Goal: Entertainment & Leisure: Consume media (video, audio)

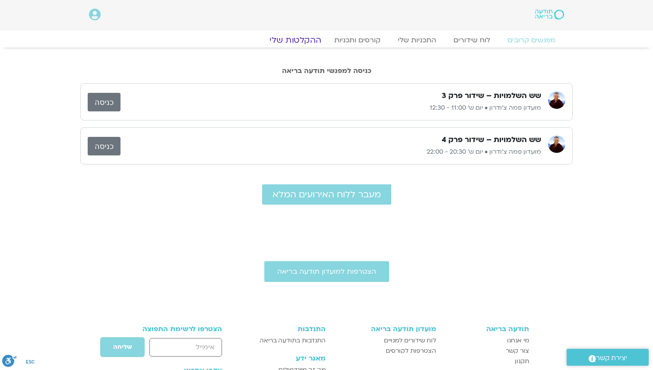
click at [302, 40] on link "ההקלטות שלי" at bounding box center [295, 40] width 73 height 10
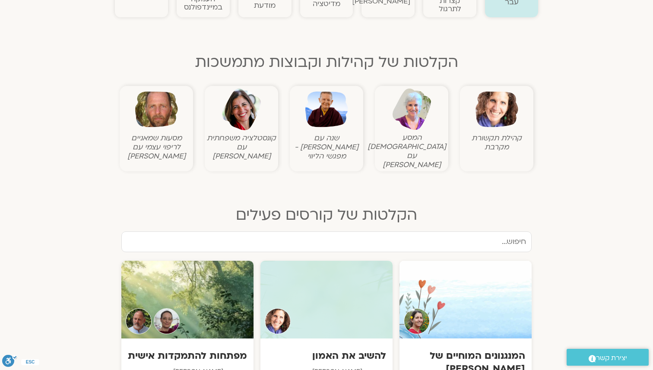
scroll to position [241, 0]
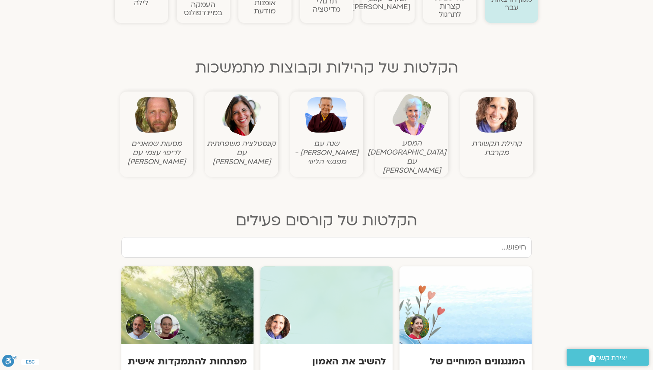
click at [501, 120] on img at bounding box center [497, 115] width 43 height 43
click at [486, 127] on img at bounding box center [497, 115] width 43 height 43
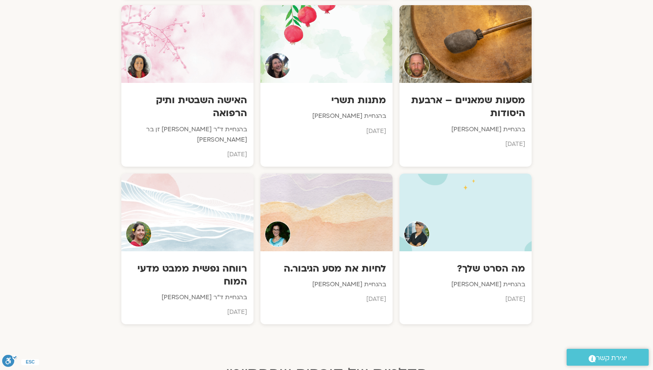
scroll to position [676, 0]
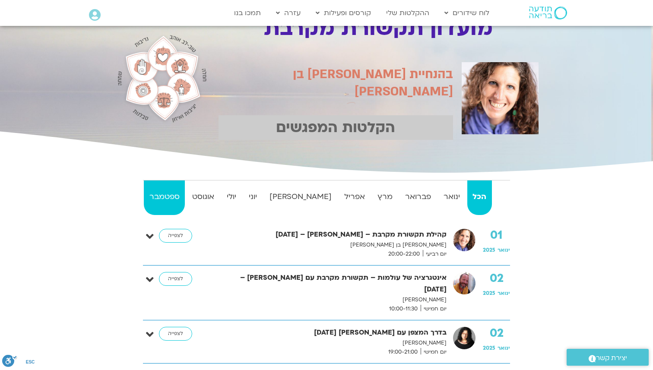
scroll to position [28, 0]
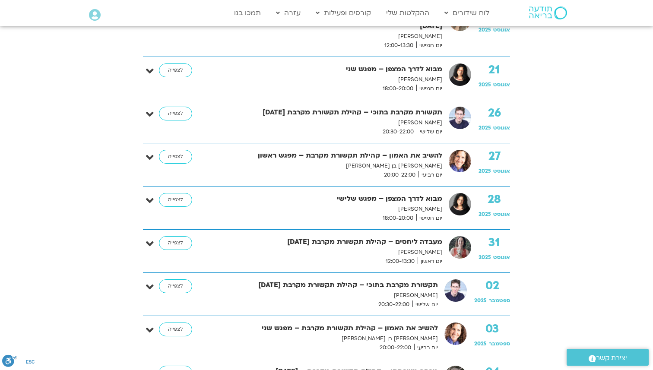
scroll to position [11010, 0]
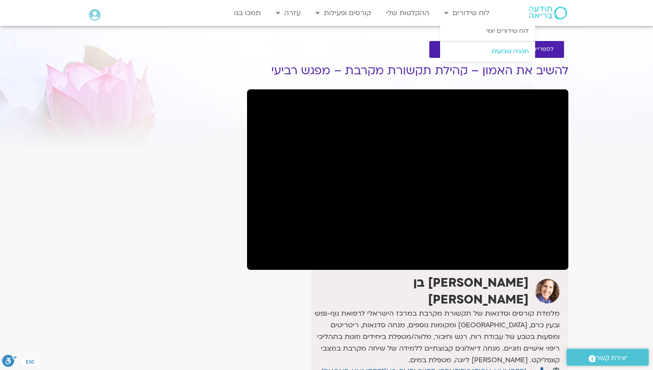
click at [479, 48] on link "תכניה שבועית" at bounding box center [487, 51] width 95 height 20
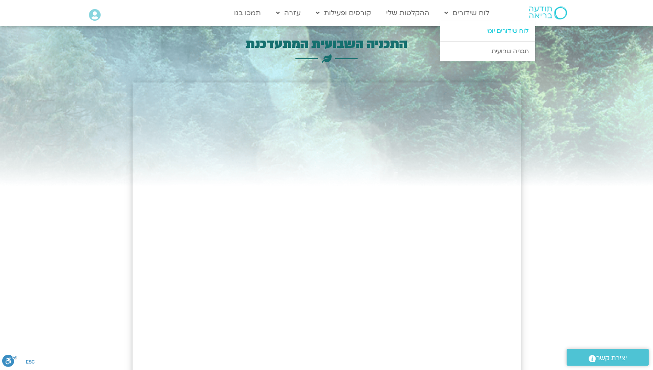
click at [482, 29] on link "לוח שידורים יומי" at bounding box center [487, 31] width 95 height 20
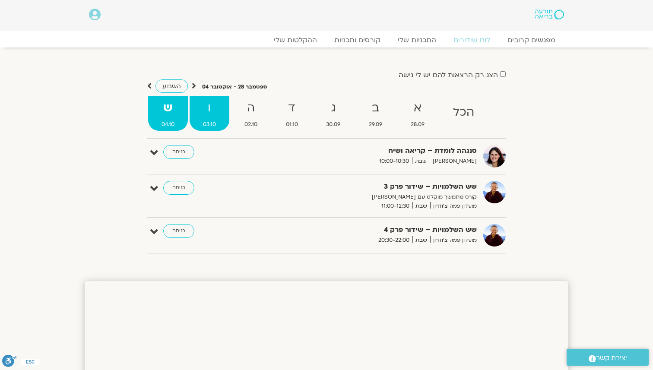
click at [217, 114] on strong "ו" at bounding box center [210, 108] width 40 height 19
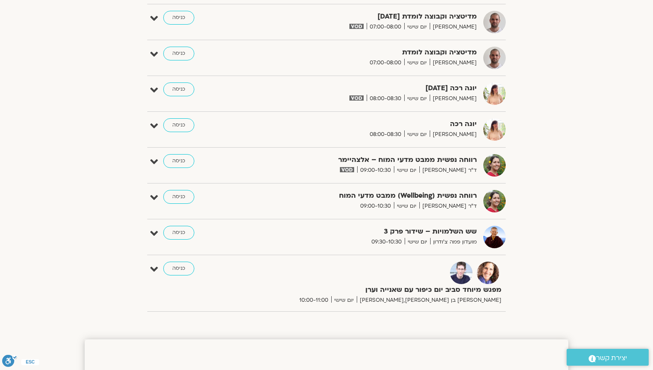
scroll to position [136, 0]
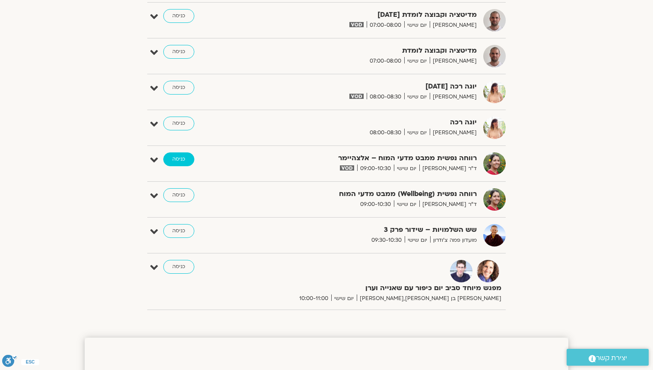
click at [186, 160] on link "כניסה" at bounding box center [178, 160] width 31 height 14
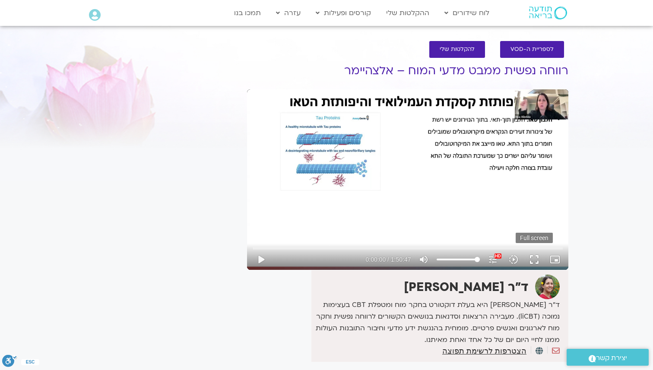
click at [535, 261] on button "fullscreen" at bounding box center [534, 259] width 21 height 21
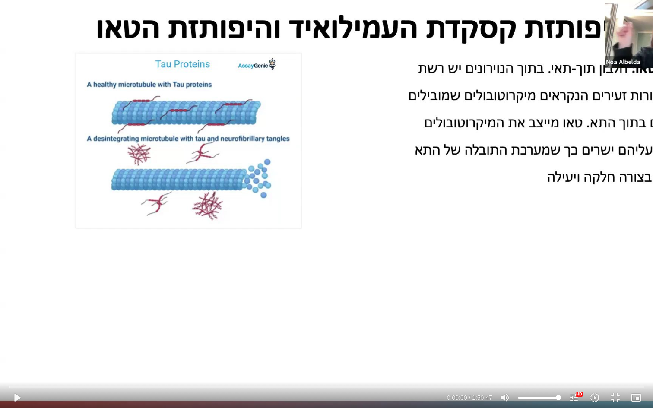
click at [289, 293] on div "Skip Ad 1:32:37 play_arrow 0:00:00 / 1:50:47 volume_up Mute tune Resolution Aut…" at bounding box center [326, 204] width 653 height 408
click at [289, 293] on div "Skip Ad 1:32:37 pause 0:00:00 / 1:50:47 volume_up Mute tune Resolution Auto 108…" at bounding box center [326, 204] width 653 height 408
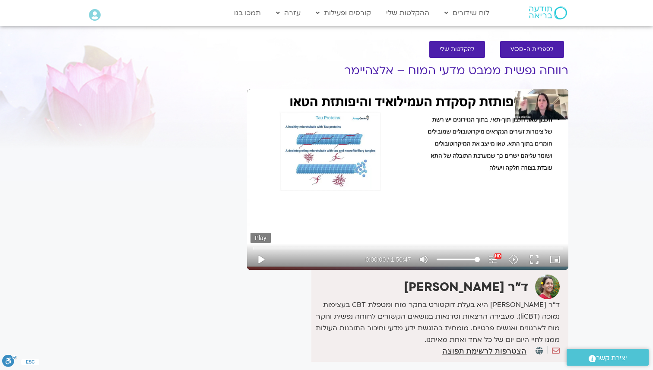
click at [260, 259] on button "play_arrow" at bounding box center [261, 259] width 21 height 21
click at [535, 261] on button "fullscreen" at bounding box center [534, 259] width 21 height 21
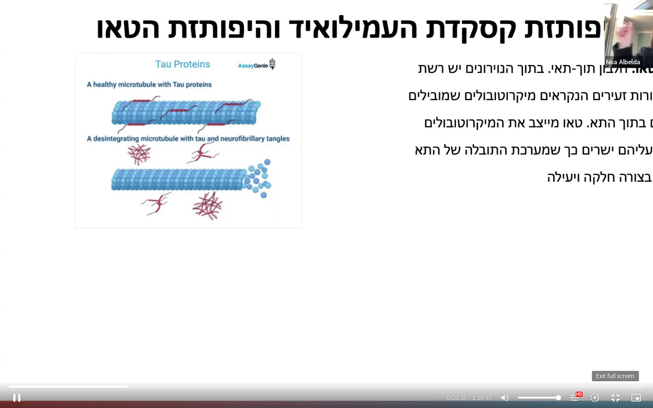
click at [616, 370] on button "fullscreen_exit" at bounding box center [615, 398] width 21 height 21
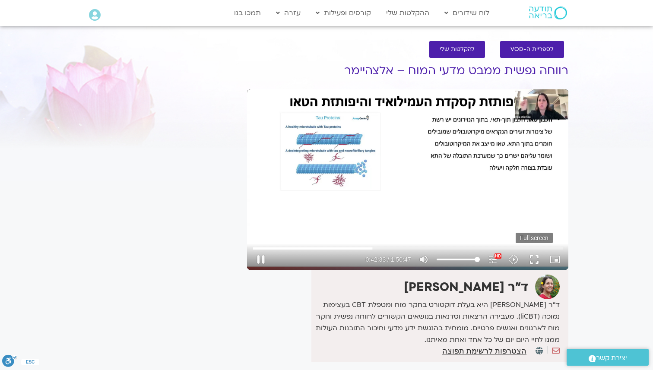
click at [537, 259] on button "fullscreen" at bounding box center [534, 259] width 21 height 21
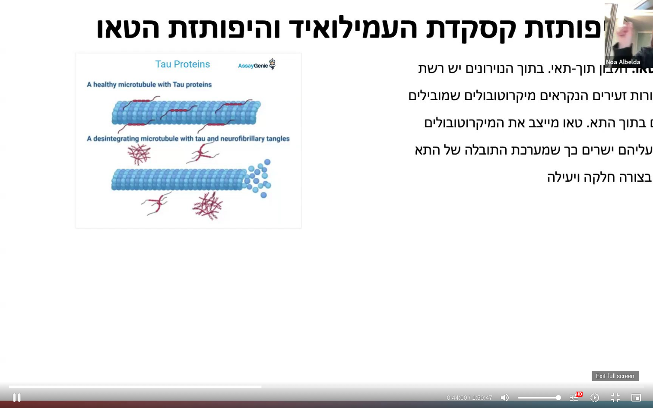
click at [614, 370] on button "fullscreen_exit" at bounding box center [615, 398] width 21 height 21
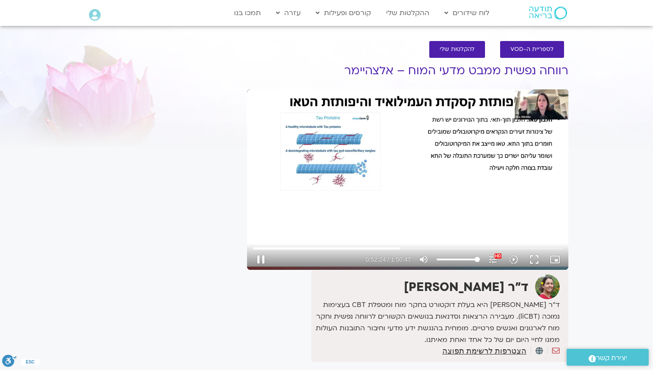
click at [409, 229] on div "Skip Ad 54:07 pause 0:52:24 / 1:50:47 volume_up Mute tune Resolution Auto 1080p…" at bounding box center [408, 179] width 322 height 181
click at [341, 126] on div "Skip Ad 54:07 play_arrow 0:52:24 / 1:50:47 volume_up Mute tune Resolution Auto …" at bounding box center [408, 179] width 322 height 181
click at [535, 260] on button "fullscreen" at bounding box center [534, 259] width 21 height 21
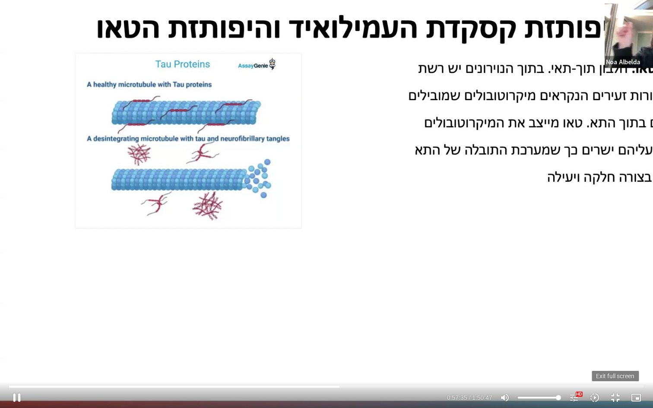
click at [615, 370] on button "fullscreen_exit" at bounding box center [615, 398] width 21 height 21
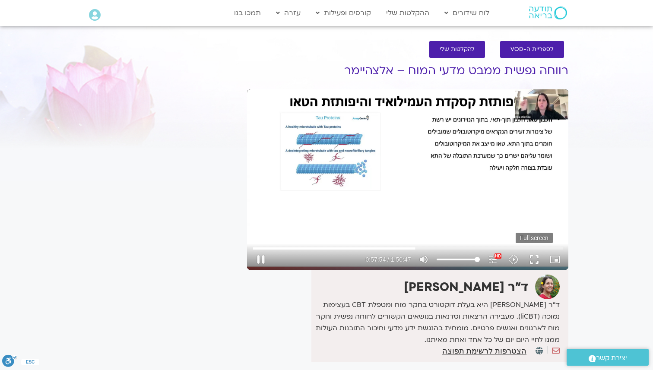
click at [532, 259] on button "fullscreen" at bounding box center [534, 259] width 21 height 21
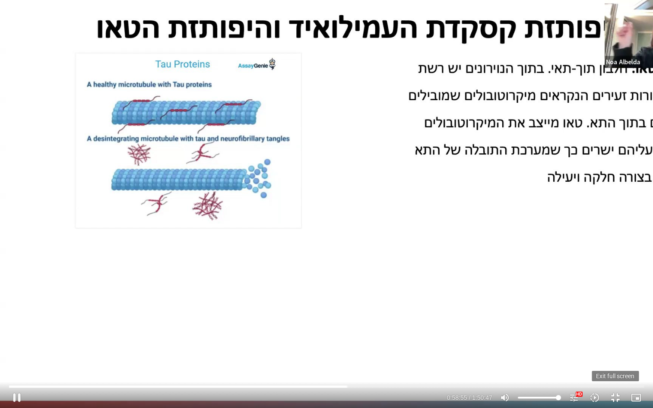
click at [612, 370] on button "fullscreen_exit" at bounding box center [615, 398] width 21 height 21
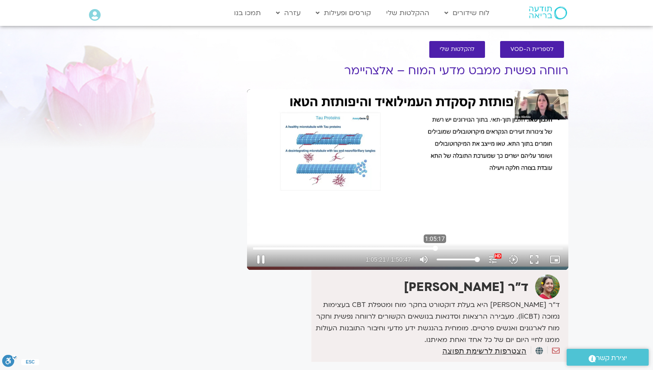
click at [435, 248] on input "Seek" at bounding box center [408, 248] width 310 height 5
click at [441, 222] on div "Skip Ad 1:05:54 pause 1:05:24 / 1:50:47 volume_up Mute tune Resolution Auto 108…" at bounding box center [408, 179] width 322 height 181
click at [435, 224] on div "Skip Ad 1:05:54 play_arrow 1:05:24 / 1:50:47 volume_up Mute tune Resolution Aut…" at bounding box center [408, 179] width 322 height 181
click at [294, 210] on div "Skip Ad 1:05:54 pause 1:16:33 / 1:50:47 volume_up Mute tune Resolution Auto 108…" at bounding box center [408, 179] width 322 height 181
click at [460, 249] on input "Seek" at bounding box center [408, 248] width 310 height 5
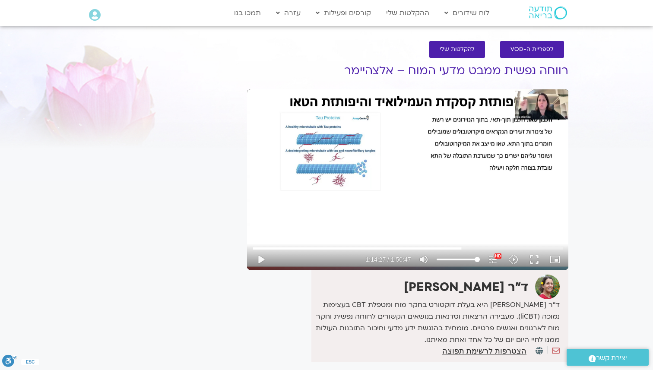
click at [378, 198] on div "Skip Ad 1:13:27 play_arrow 1:14:27 / 1:50:47 volume_up Mute tune Resolution Aut…" at bounding box center [408, 179] width 322 height 181
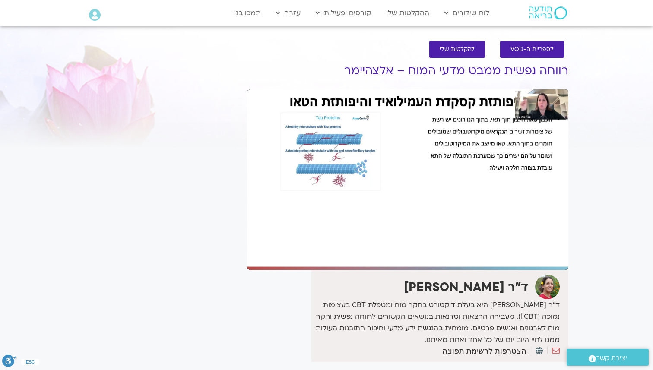
click at [260, 210] on div "Skip Ad 58:03 pause 1:17:37 / 1:50:47 volume_up Mute tune Resolution Auto 1080p…" at bounding box center [408, 179] width 322 height 181
type input "4666.149199"
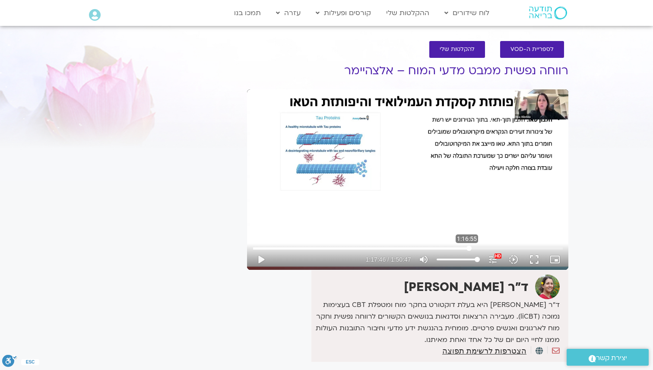
click at [467, 248] on input "Seek" at bounding box center [408, 248] width 310 height 5
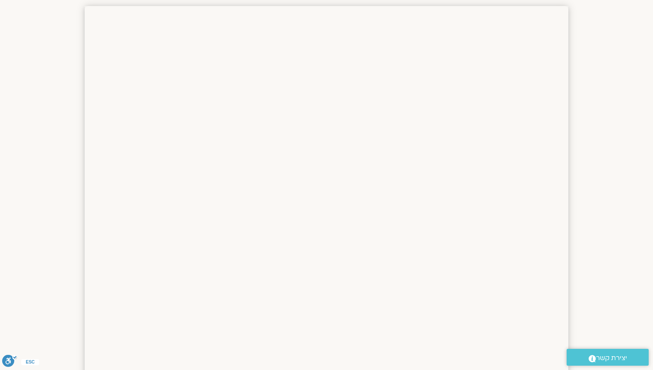
scroll to position [136, 0]
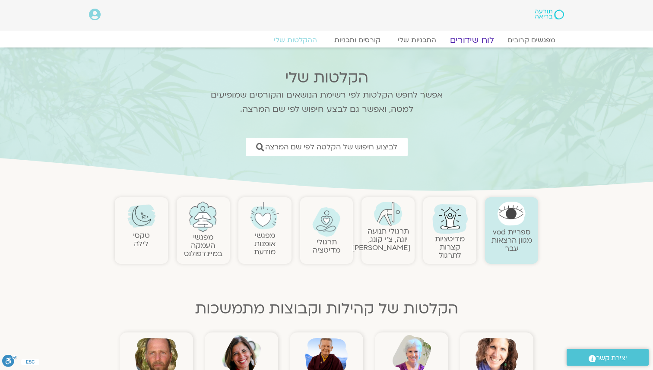
click at [486, 40] on link "לוח שידורים" at bounding box center [472, 40] width 65 height 10
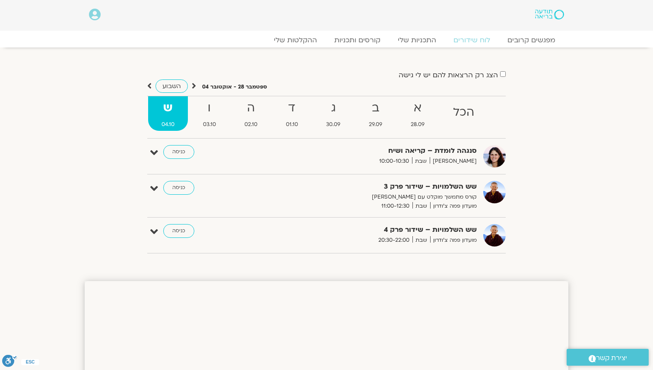
click at [596, 88] on section "הצג רק הרצאות להם יש לי גישה ספטמבר 28 - אוקטובר 04 השבוע להציג אירועים שפתוחים…" at bounding box center [326, 156] width 653 height 217
click at [210, 115] on strong "ו" at bounding box center [210, 108] width 40 height 19
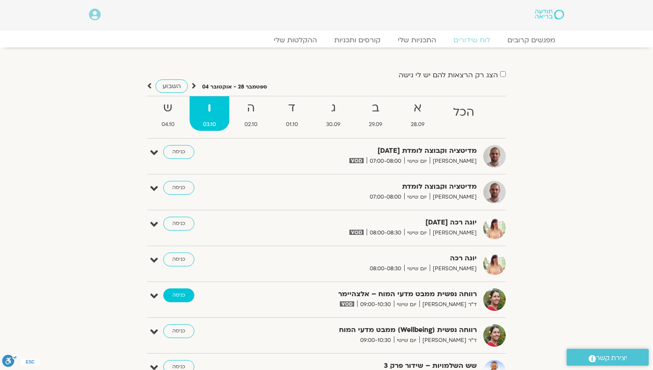
click at [189, 296] on link "כניסה" at bounding box center [178, 296] width 31 height 14
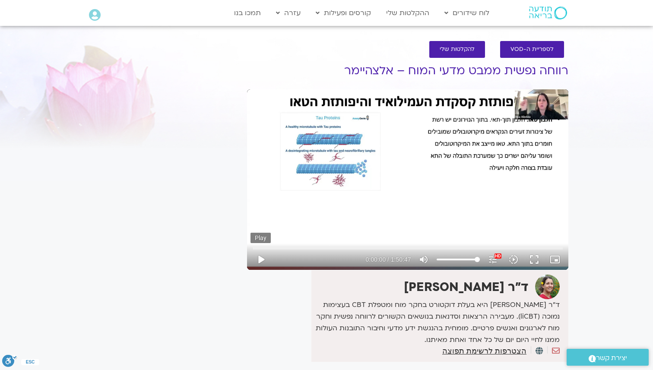
click at [263, 260] on button "play_arrow" at bounding box center [261, 259] width 21 height 21
click at [427, 249] on input "Seek" at bounding box center [408, 248] width 310 height 5
click at [445, 248] on input "Seek" at bounding box center [408, 248] width 310 height 5
click at [465, 247] on input "Seek" at bounding box center [408, 248] width 310 height 5
click at [330, 190] on div "Skip Ad 1:14:14 pause 1:16:48 / 1:50:47 volume_up Mute tune Resolution Auto 108…" at bounding box center [408, 179] width 322 height 181
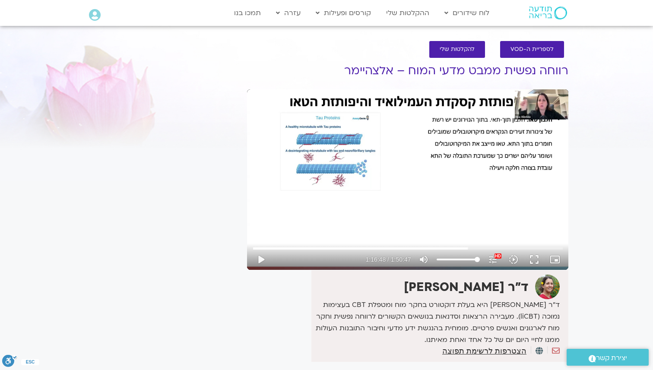
click at [330, 190] on div "Skip Ad 1:14:14 play_arrow 1:16:48 / 1:50:47 volume_up Mute tune Resolution Aut…" at bounding box center [408, 179] width 322 height 181
type input "4612.376525"
